Goal: Ask a question

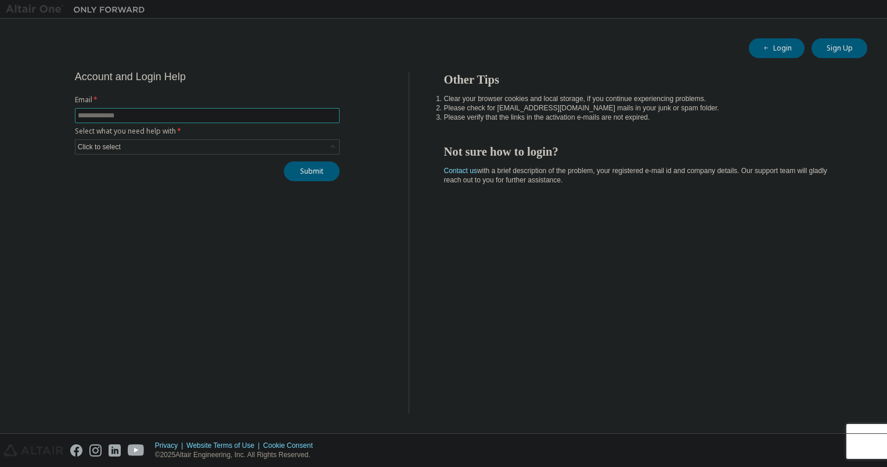
click at [288, 116] on input "text" at bounding box center [207, 115] width 259 height 9
type input "**********"
click at [184, 146] on div "Click to select" at bounding box center [207, 147] width 264 height 14
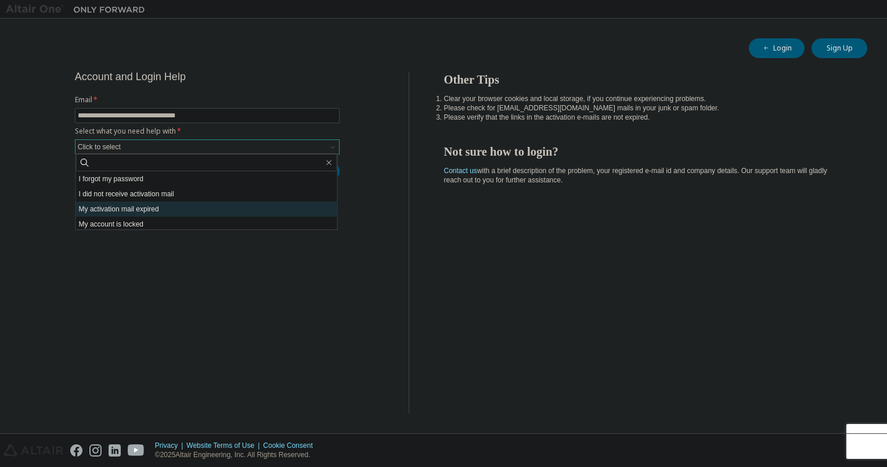
scroll to position [33, 0]
click at [163, 222] on li "I don't know but can't login" at bounding box center [206, 221] width 261 height 15
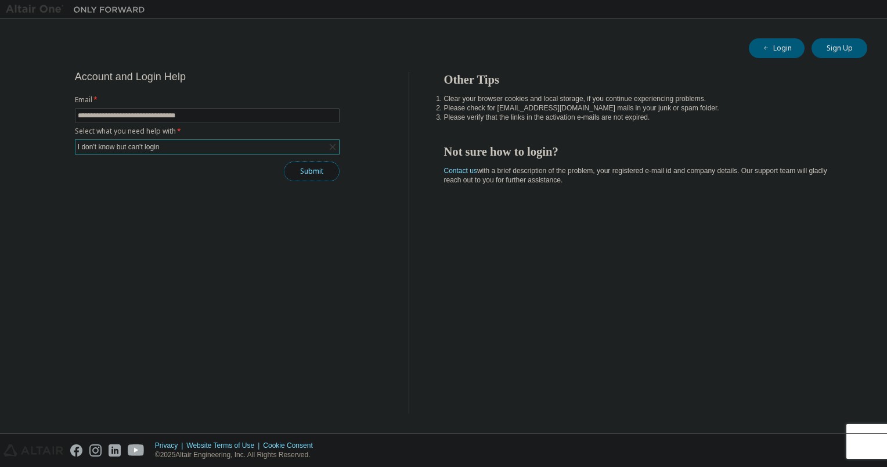
click at [314, 176] on button "Submit" at bounding box center [312, 171] width 56 height 20
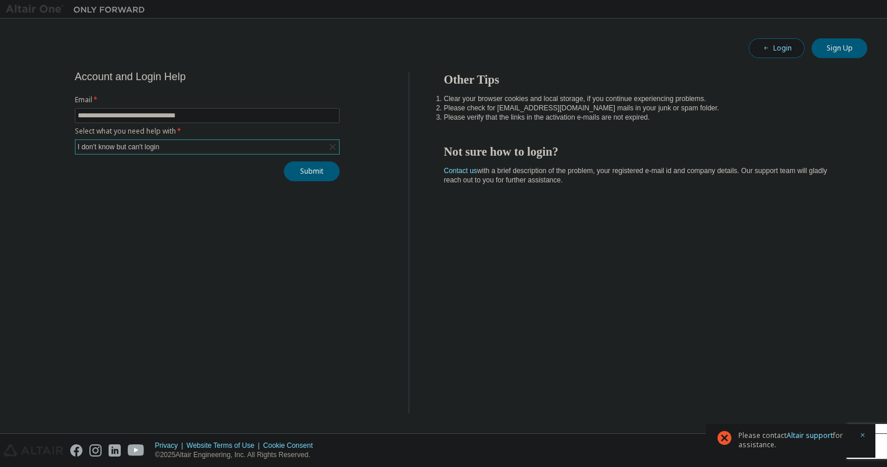
click at [780, 46] on button "Login" at bounding box center [777, 48] width 56 height 20
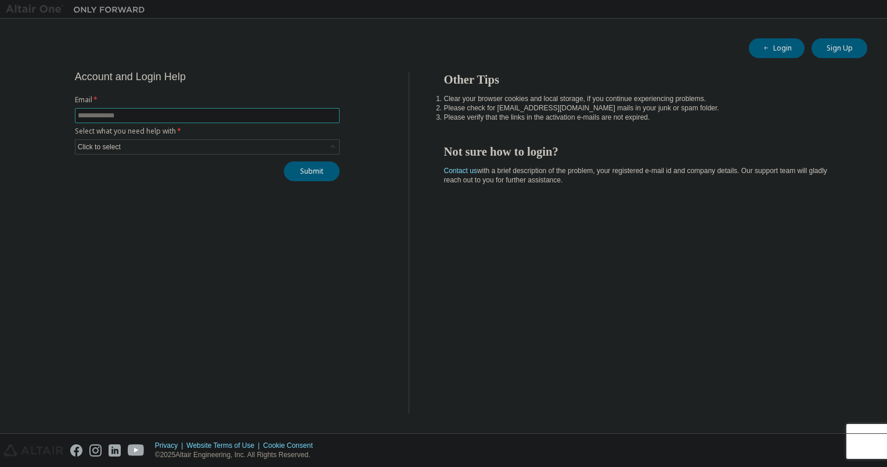
click at [93, 118] on input "text" at bounding box center [207, 115] width 259 height 9
type input "**********"
click at [169, 146] on div "Click to select" at bounding box center [207, 147] width 264 height 14
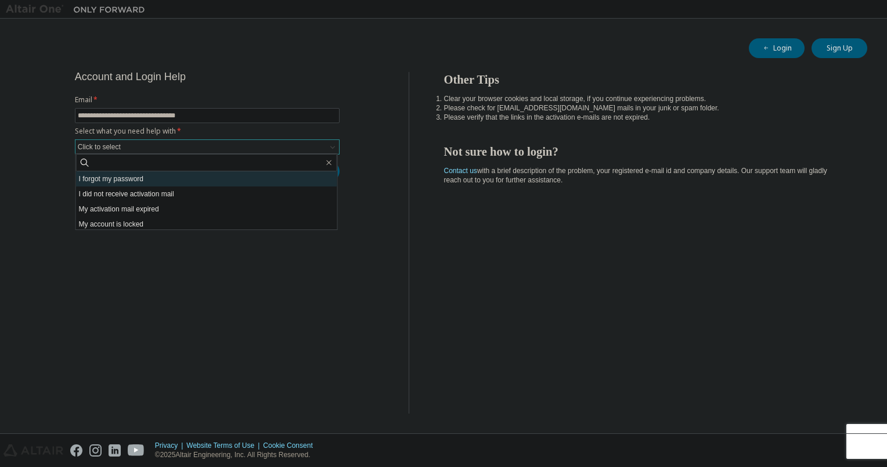
click at [109, 184] on li "I forgot my password" at bounding box center [206, 178] width 261 height 15
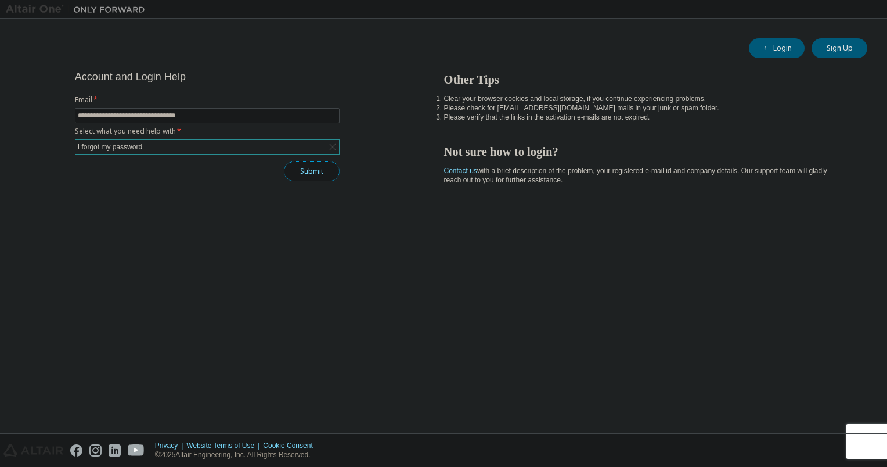
click at [309, 172] on button "Submit" at bounding box center [312, 171] width 56 height 20
click at [710, 296] on div "Other Tips Clear your browser cookies and local storage, if you continue experi…" at bounding box center [645, 242] width 473 height 341
